Goal: Information Seeking & Learning: Learn about a topic

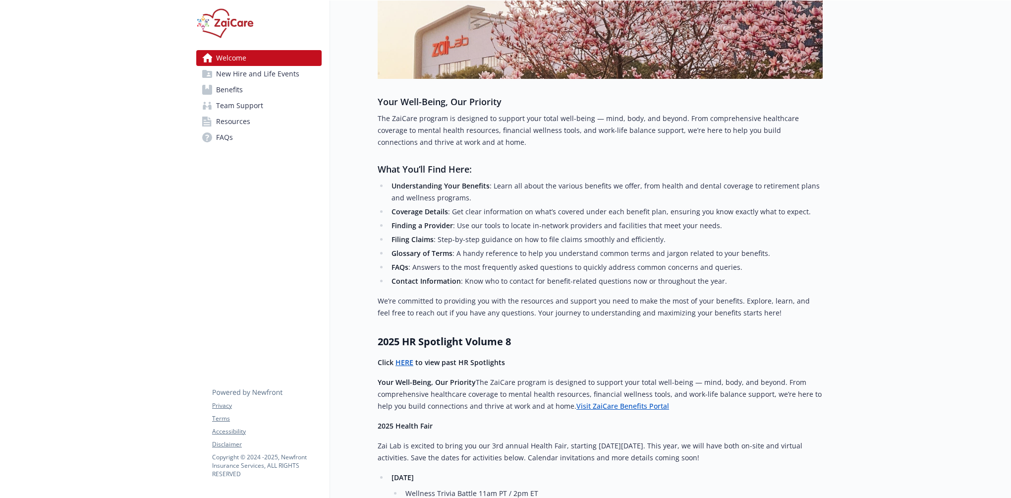
scroll to position [198, 0]
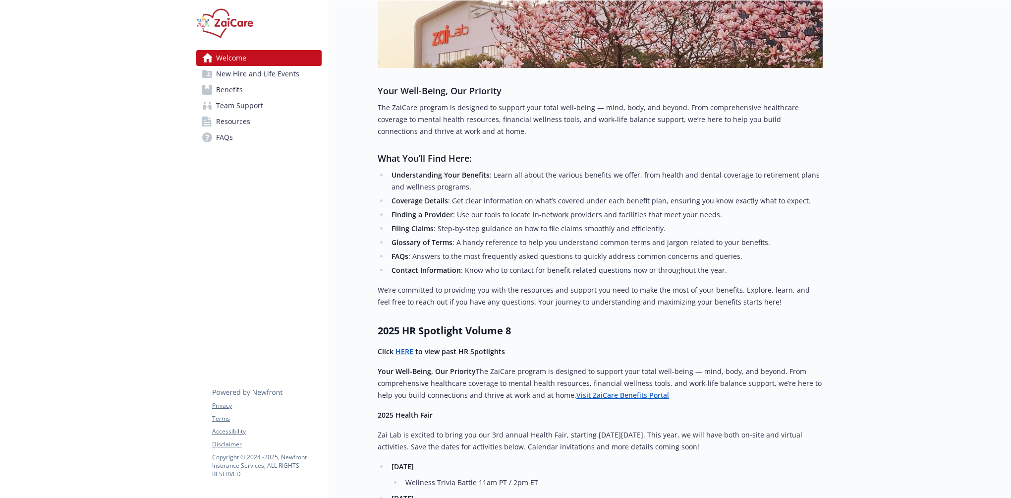
click at [406, 349] on strong "HERE" at bounding box center [404, 350] width 18 height 9
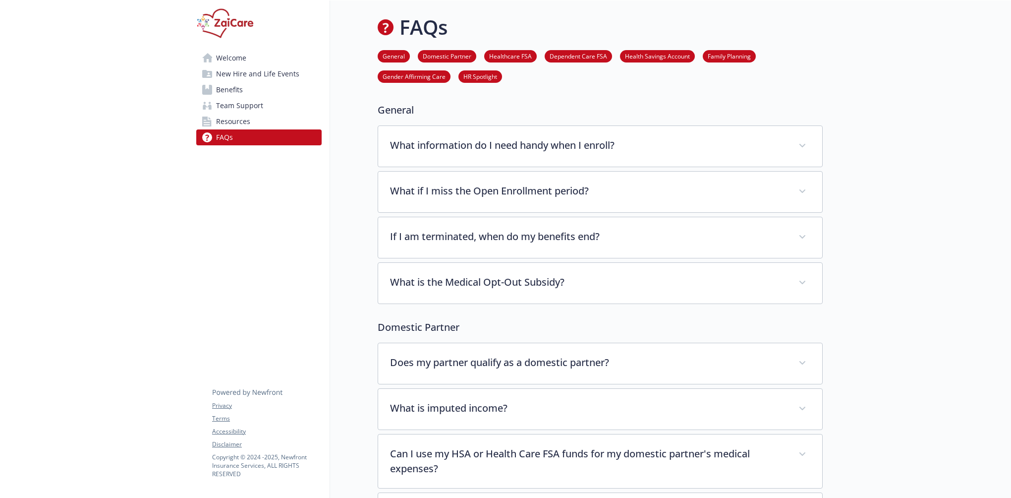
click at [473, 77] on link "HR Spotlight" at bounding box center [480, 75] width 44 height 9
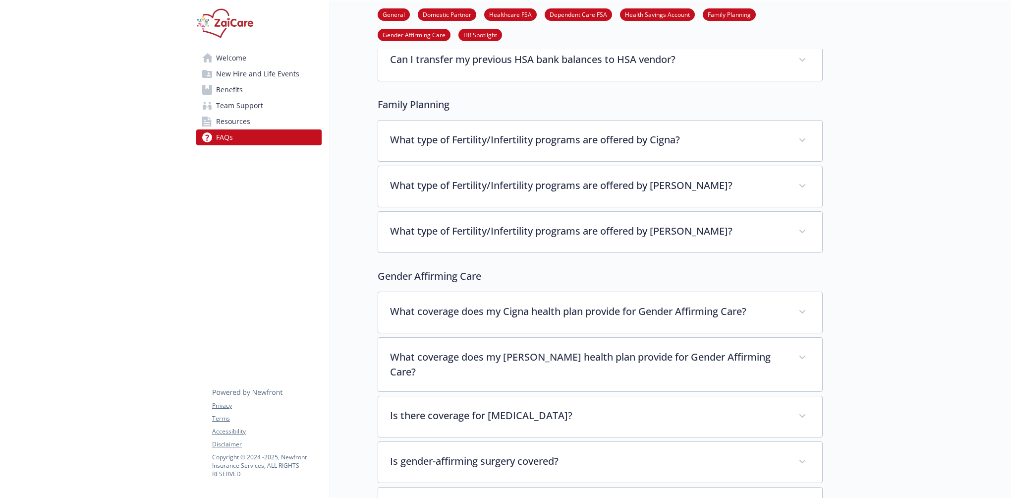
scroll to position [2680, 7]
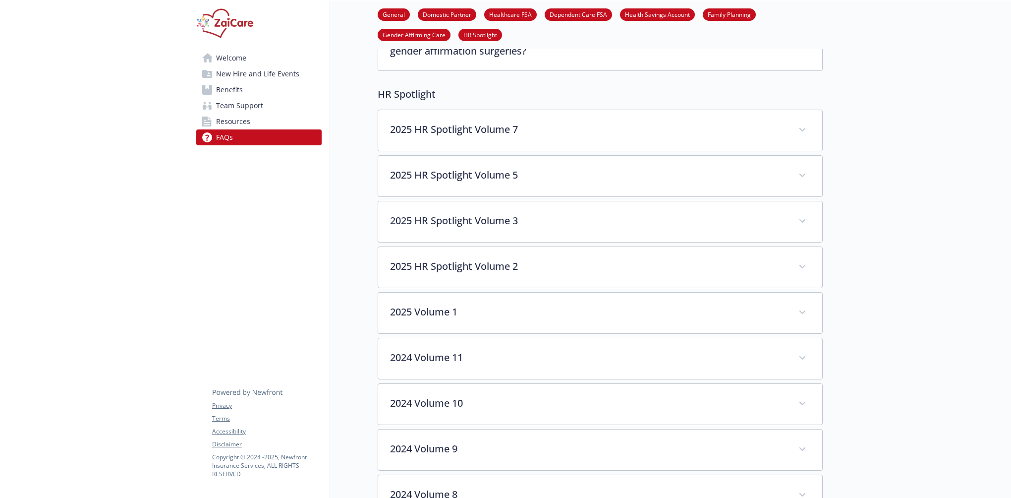
drag, startPoint x: 85, startPoint y: 252, endPoint x: 89, endPoint y: 203, distance: 49.2
